Goal: Information Seeking & Learning: Check status

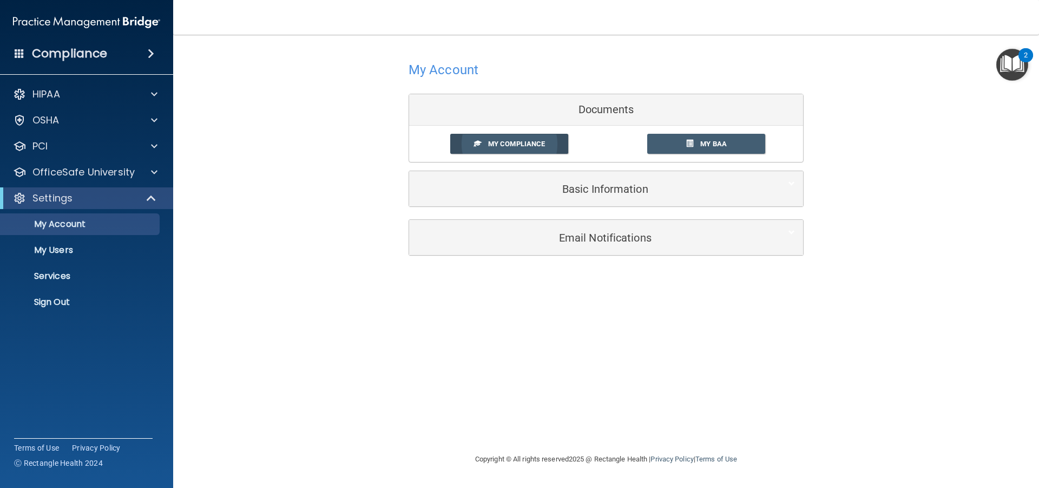
click at [536, 152] on link "My Compliance" at bounding box center [509, 144] width 118 height 20
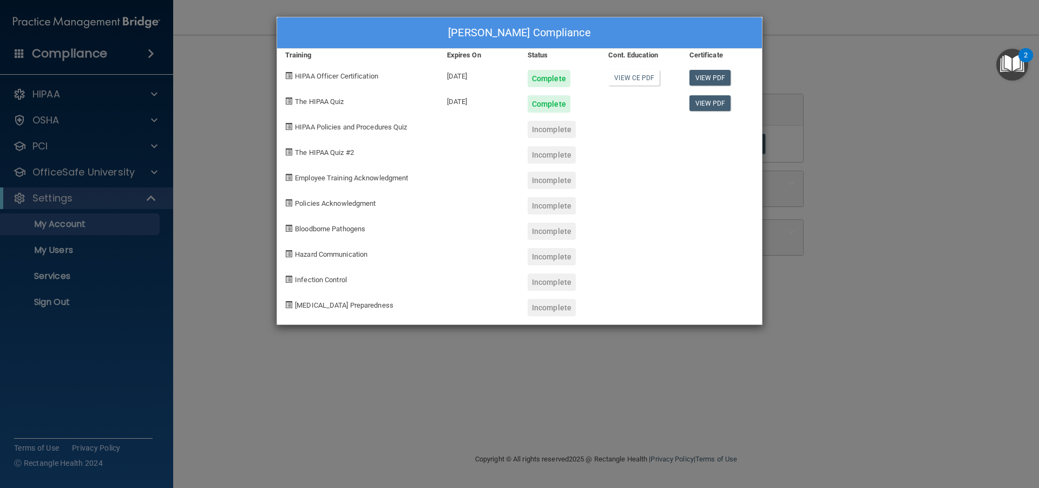
click at [240, 105] on div "[PERSON_NAME] Compliance Training Expires On Status Cont. Education Certificate…" at bounding box center [519, 244] width 1039 height 488
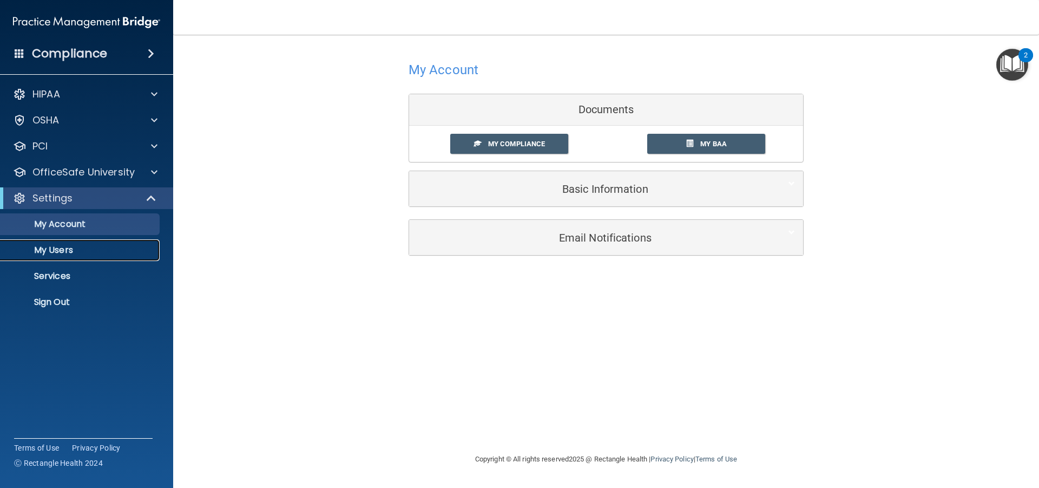
click at [83, 252] on p "My Users" at bounding box center [81, 250] width 148 height 11
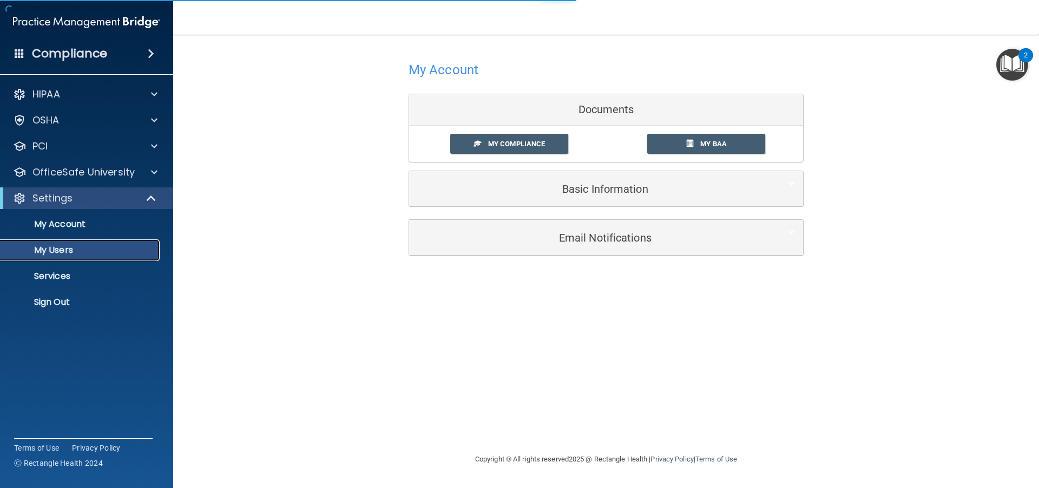
select select "20"
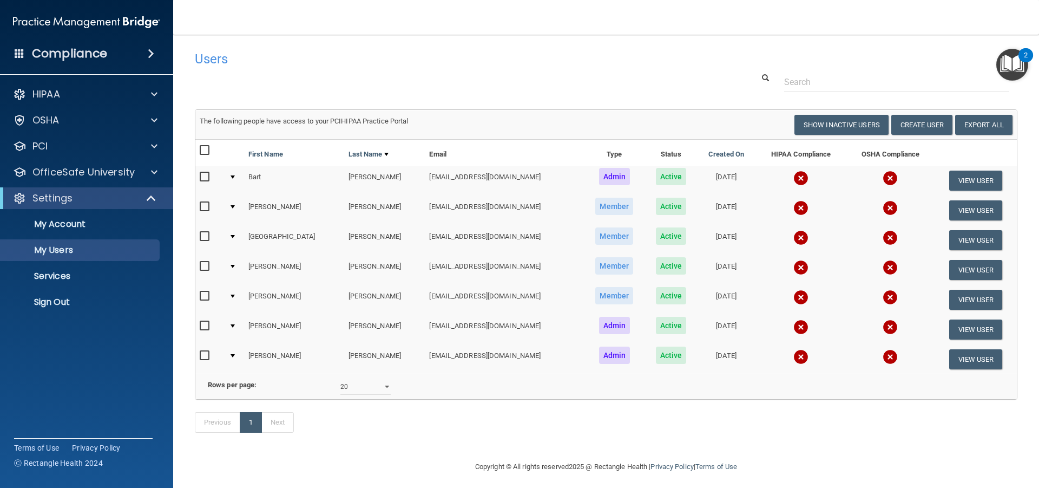
click at [240, 297] on td at bounding box center [234, 300] width 19 height 30
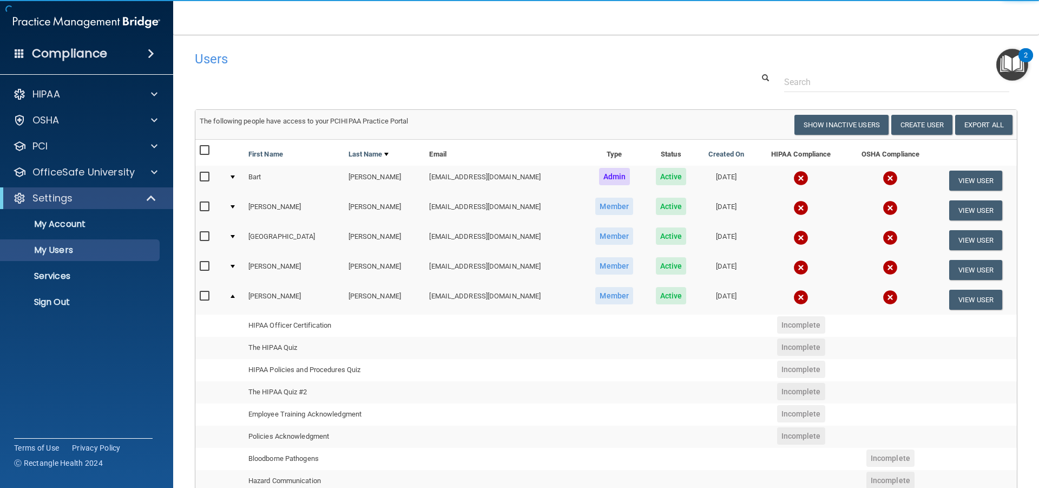
click at [238, 295] on td at bounding box center [234, 299] width 19 height 29
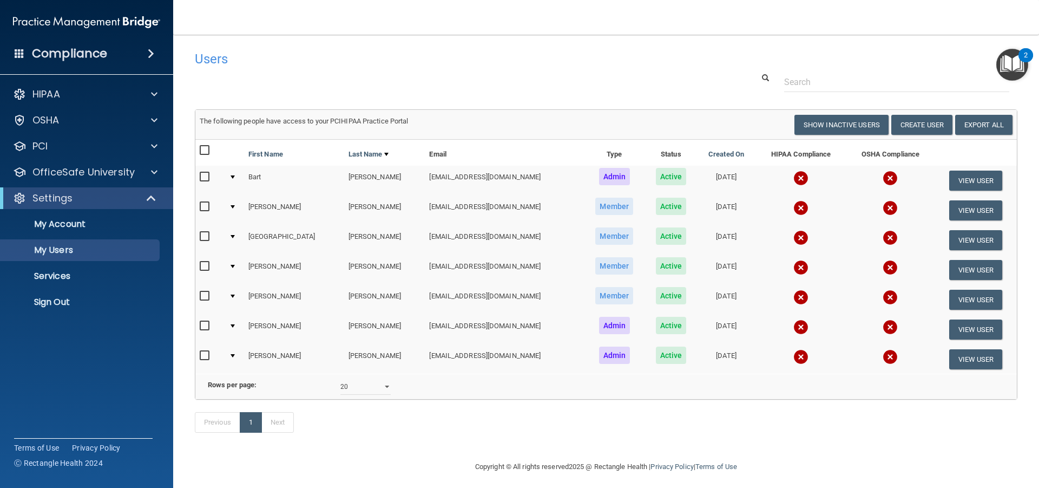
click at [235, 295] on div at bounding box center [233, 295] width 4 height 3
click at [235, 294] on div at bounding box center [233, 295] width 4 height 3
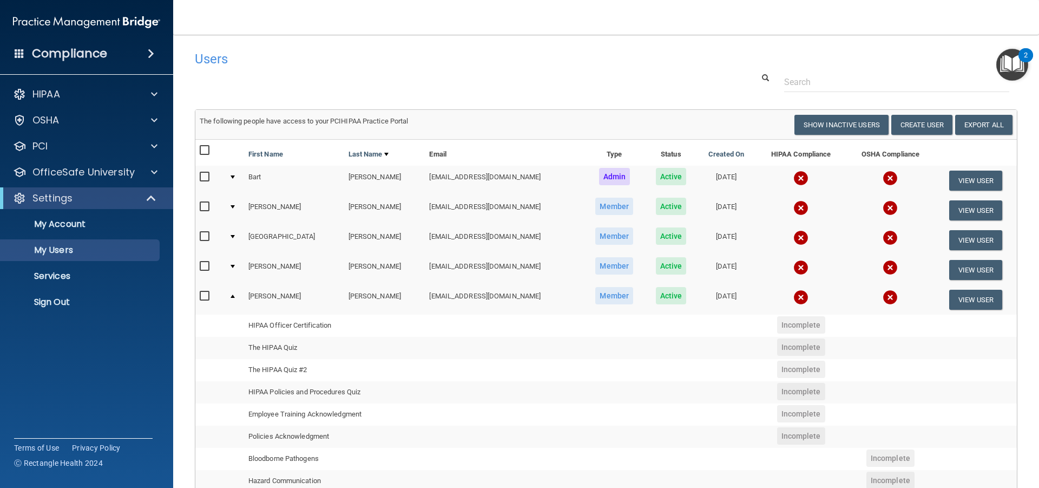
click at [236, 294] on td at bounding box center [234, 299] width 19 height 29
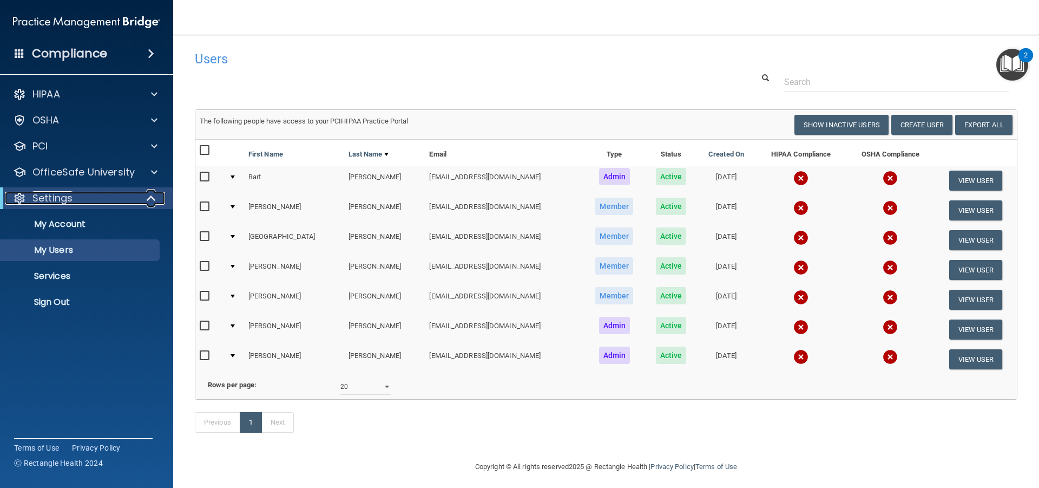
click at [62, 197] on p "Settings" at bounding box center [52, 198] width 40 height 13
click at [70, 221] on p "My Account" at bounding box center [81, 224] width 148 height 11
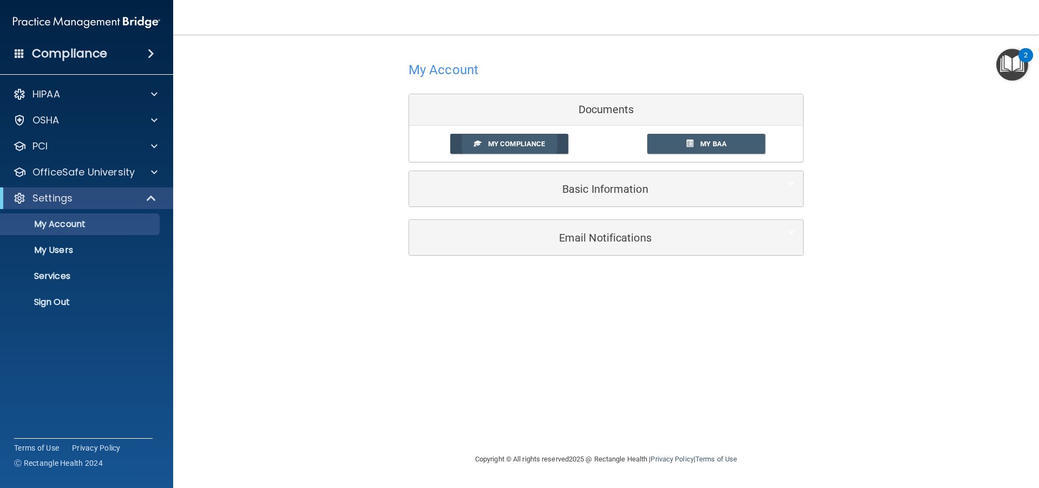
click at [483, 146] on link "My Compliance" at bounding box center [509, 144] width 118 height 20
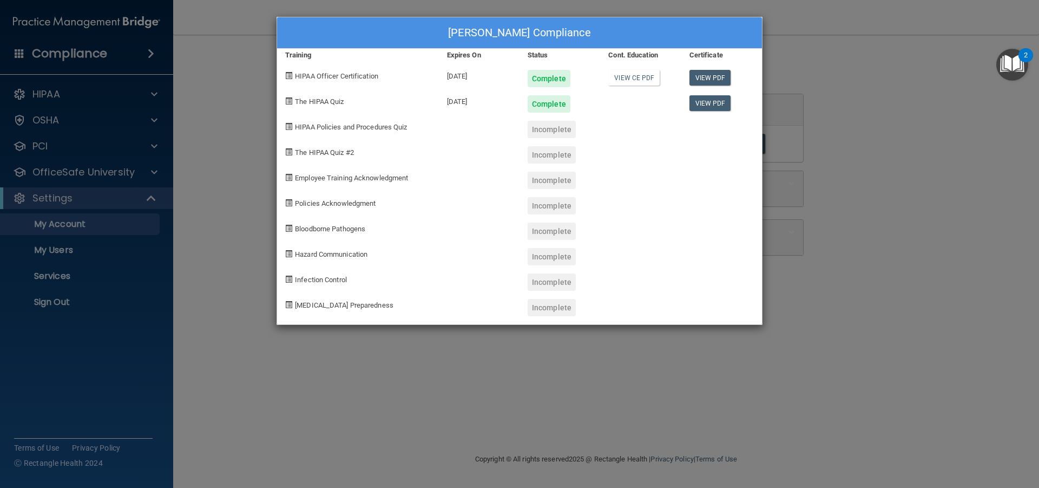
click at [246, 164] on div "[PERSON_NAME] Compliance Training Expires On Status Cont. Education Certificate…" at bounding box center [519, 244] width 1039 height 488
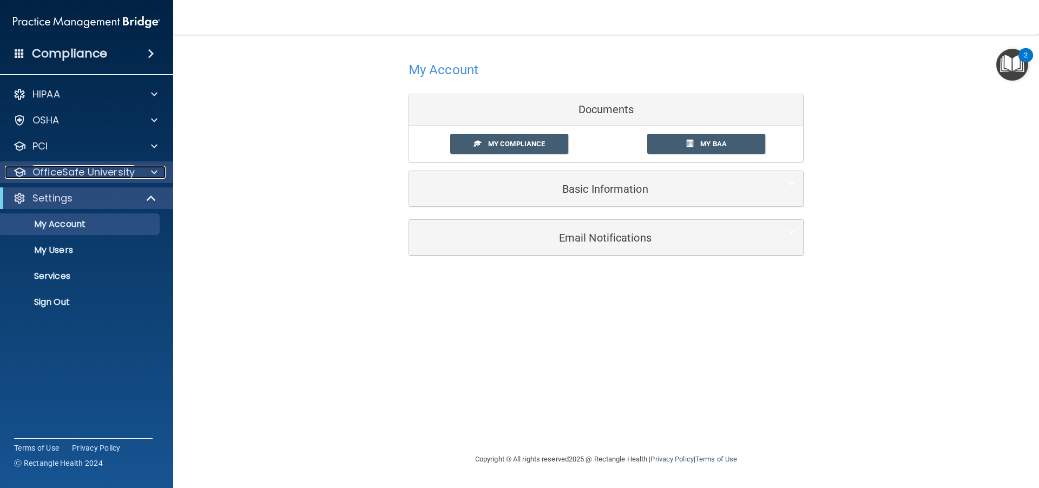
click at [83, 176] on p "OfficeSafe University" at bounding box center [83, 172] width 102 height 13
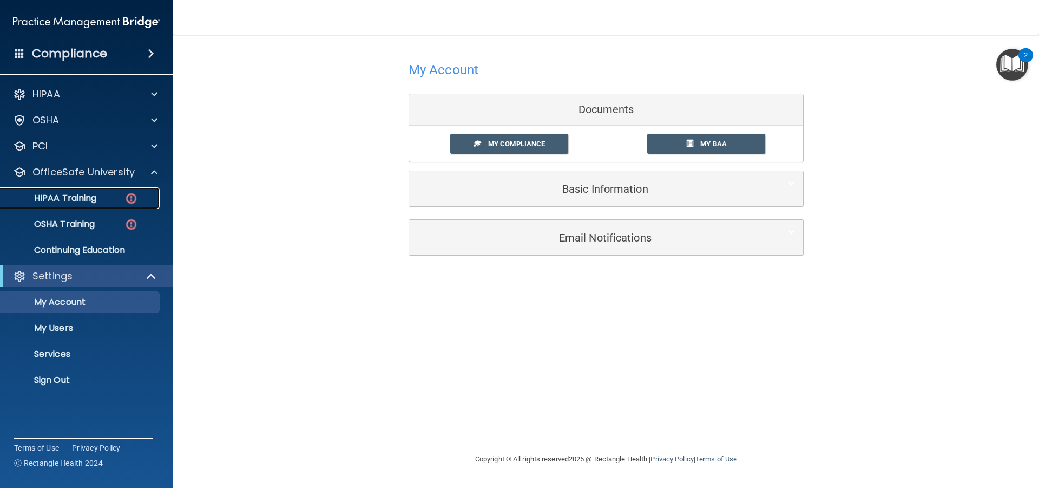
click at [86, 197] on p "HIPAA Training" at bounding box center [51, 198] width 89 height 11
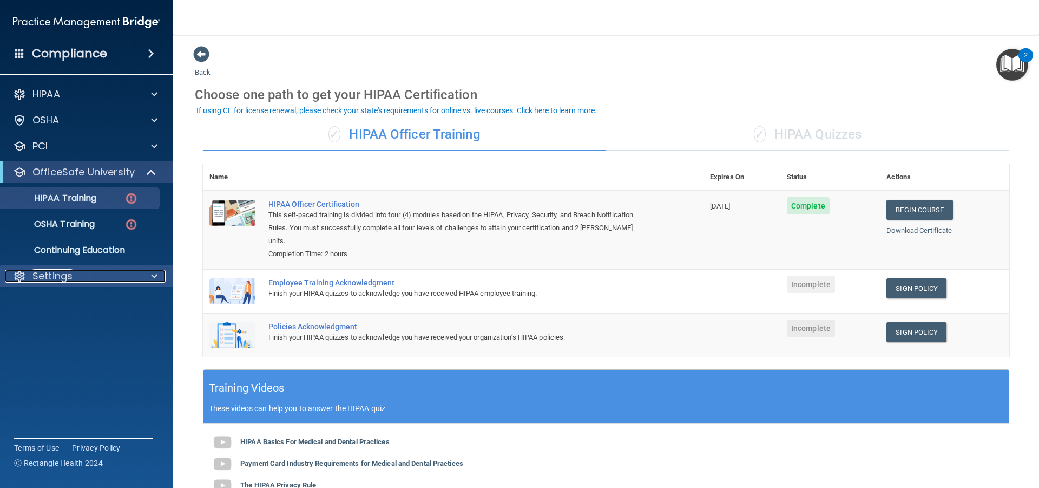
click at [71, 270] on p "Settings" at bounding box center [52, 275] width 40 height 13
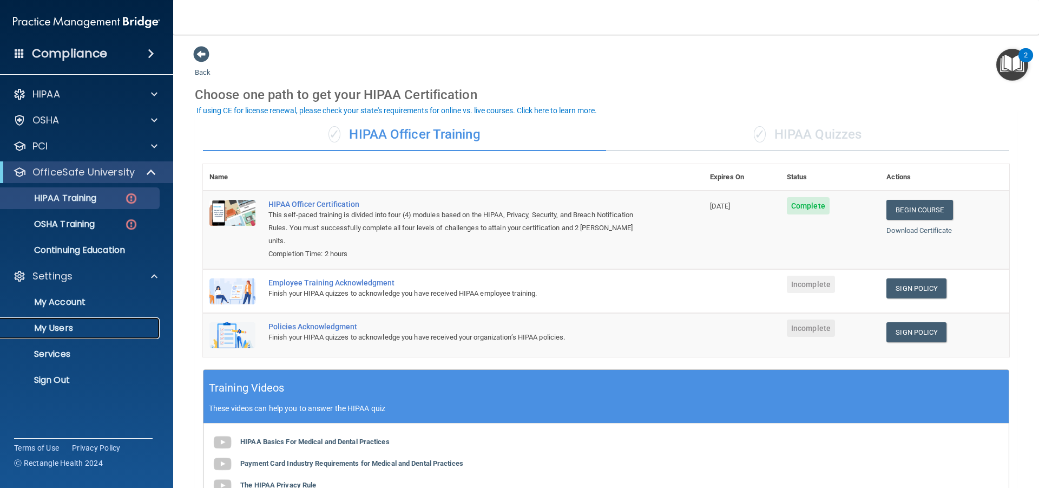
click at [73, 325] on p "My Users" at bounding box center [81, 327] width 148 height 11
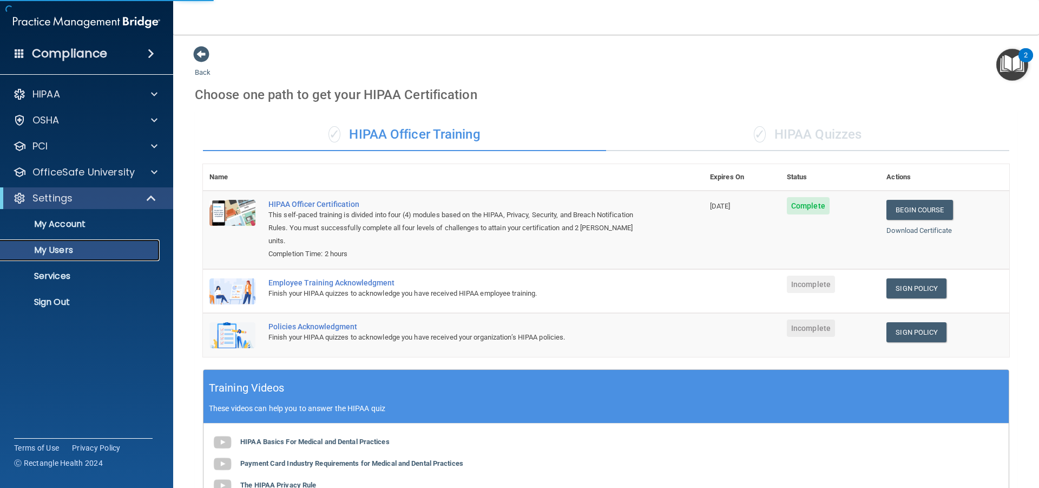
select select "20"
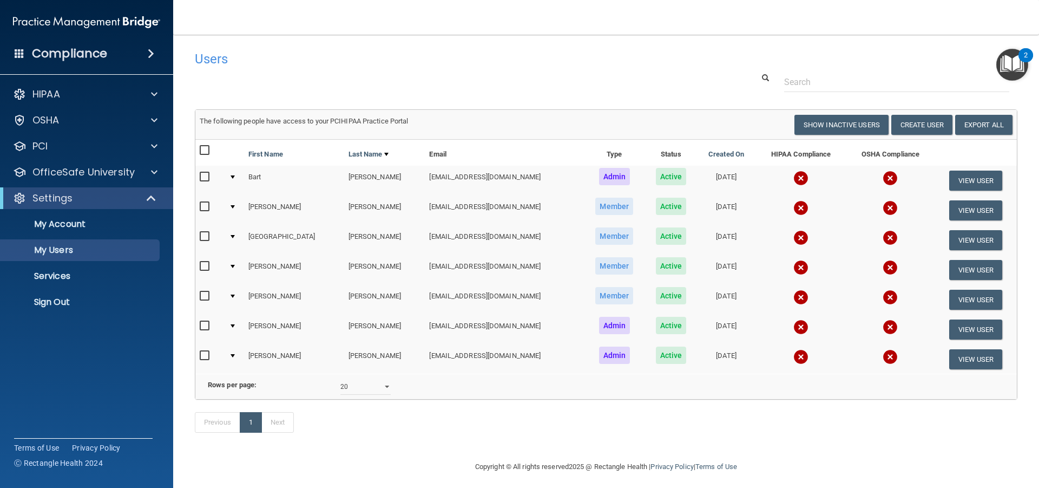
click at [793, 322] on img at bounding box center [800, 326] width 15 height 15
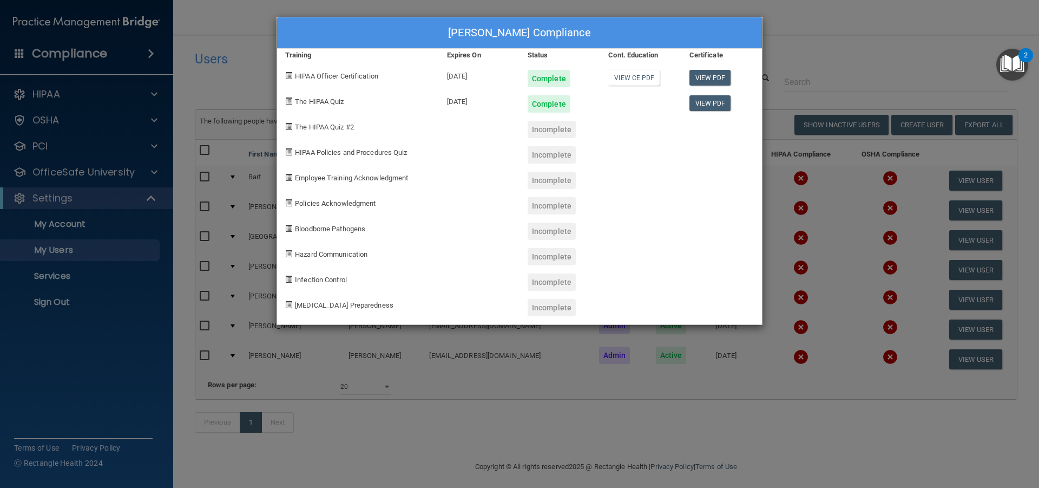
click at [256, 56] on div "[PERSON_NAME] Compliance Training Expires On Status Cont. Education Certificate…" at bounding box center [519, 244] width 1039 height 488
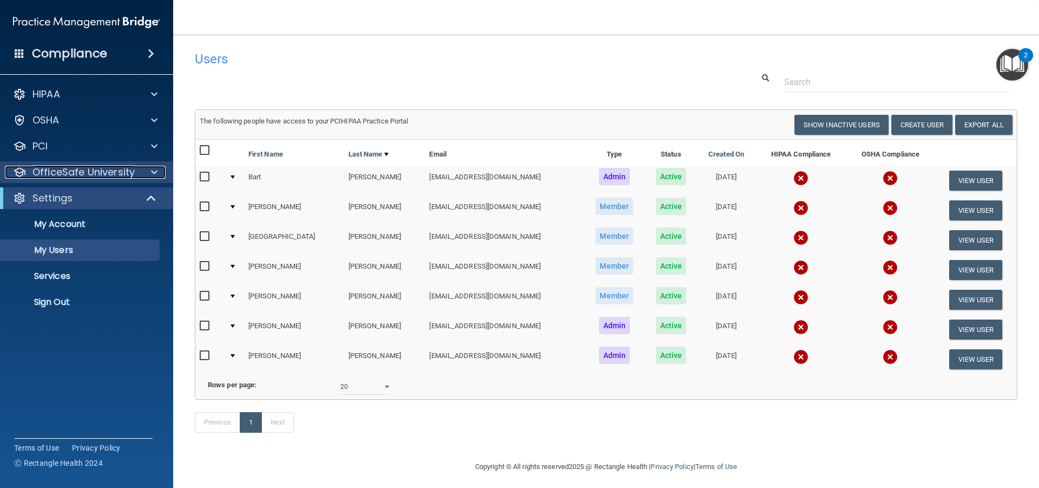
click at [85, 176] on p "OfficeSafe University" at bounding box center [83, 172] width 102 height 13
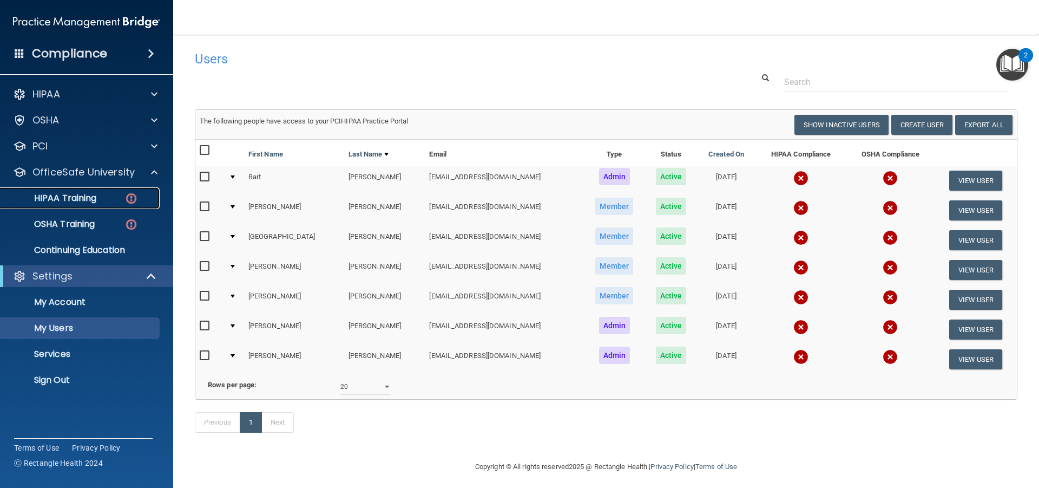
click at [82, 194] on p "HIPAA Training" at bounding box center [51, 198] width 89 height 11
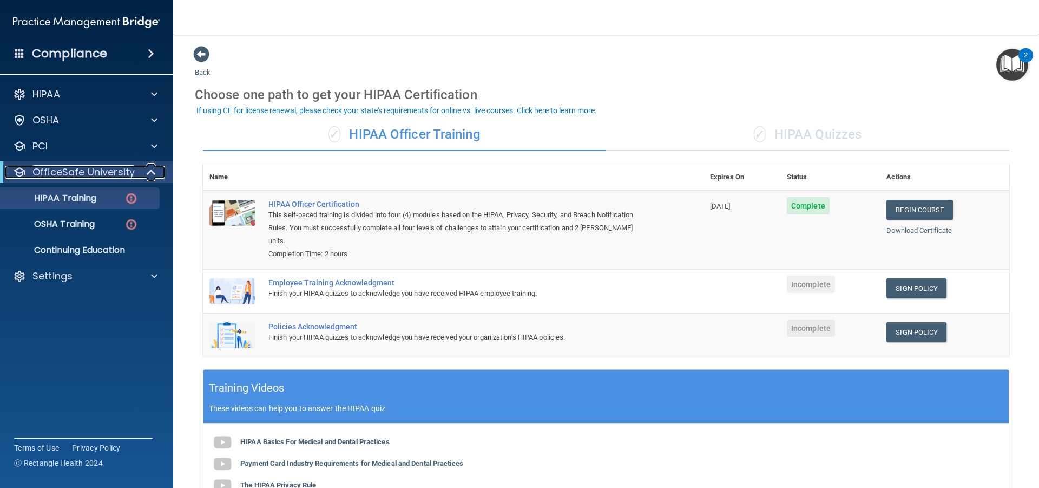
click at [83, 174] on p "OfficeSafe University" at bounding box center [83, 172] width 102 height 13
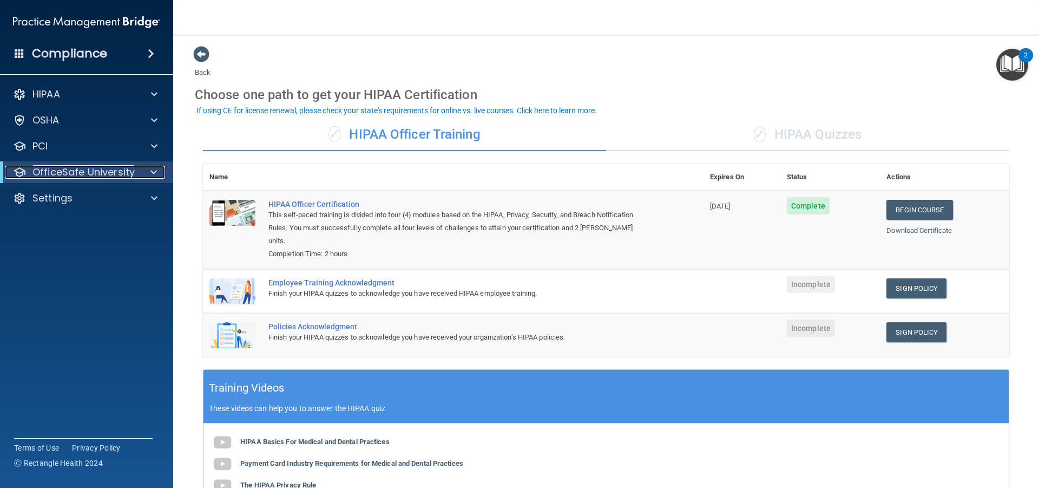
click at [83, 174] on p "OfficeSafe University" at bounding box center [83, 172] width 102 height 13
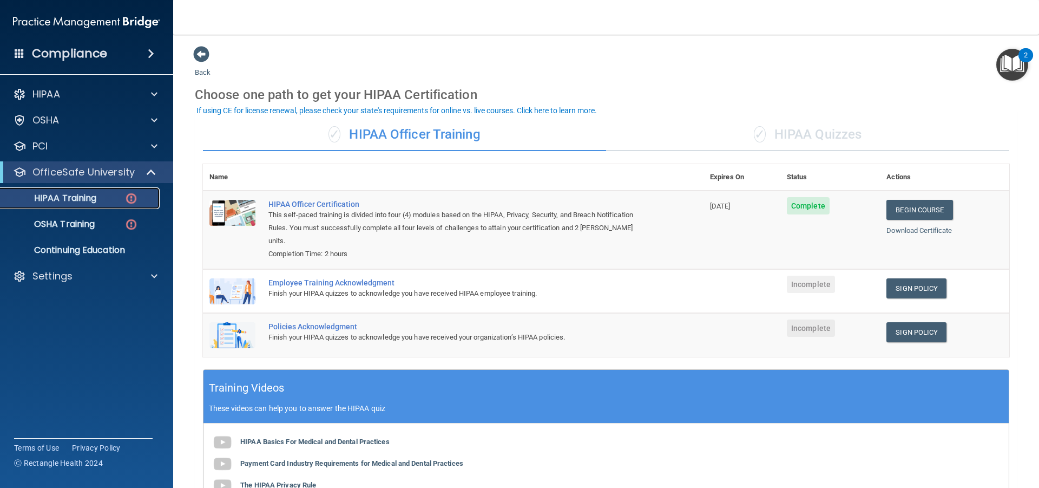
click at [78, 194] on p "HIPAA Training" at bounding box center [51, 198] width 89 height 11
